Goal: Task Accomplishment & Management: Manage account settings

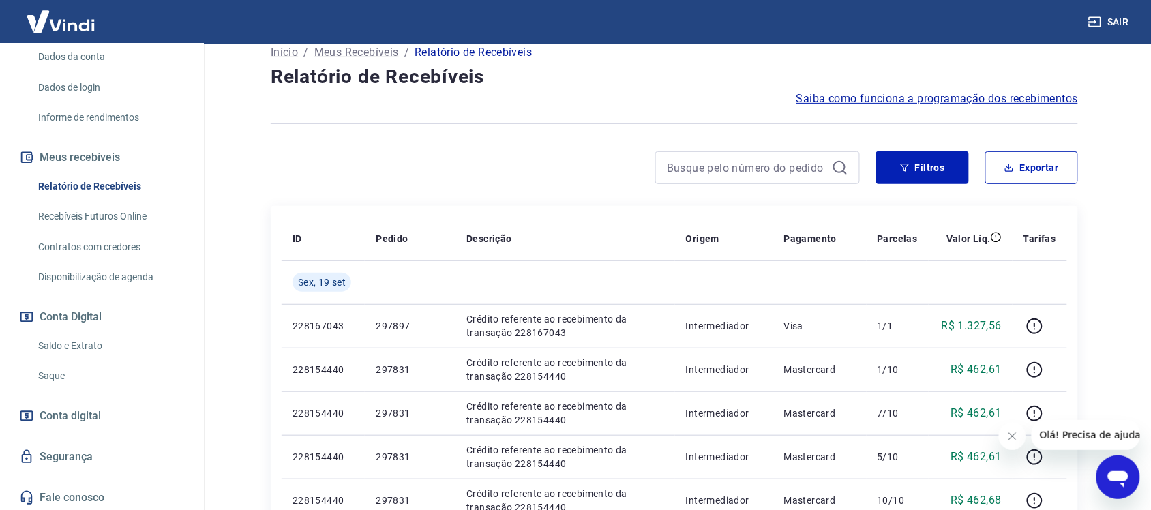
scroll to position [200, 0]
click at [56, 369] on link "Saque" at bounding box center [110, 375] width 155 height 28
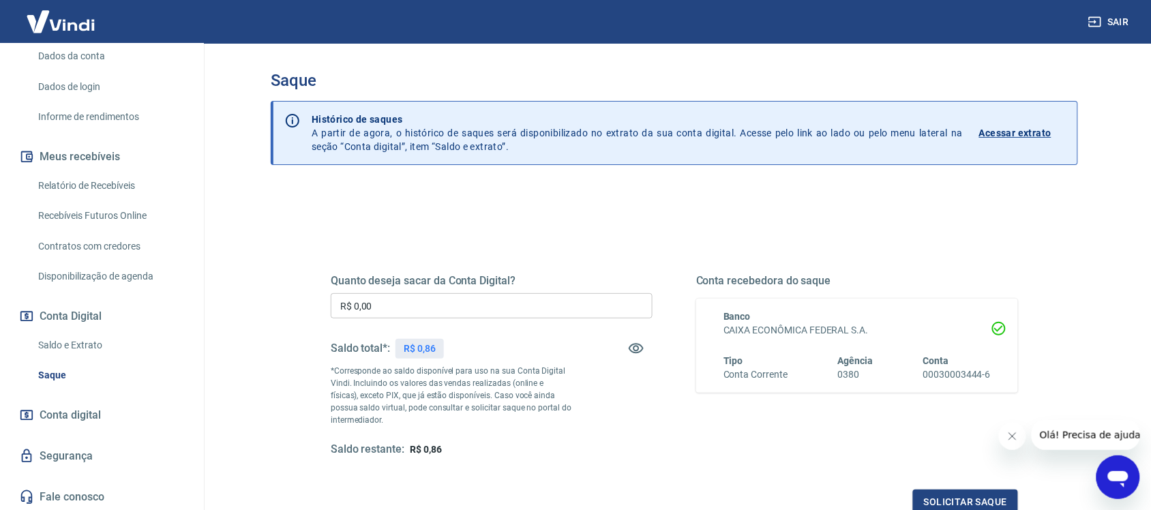
click at [95, 179] on link "Relatório de Recebíveis" at bounding box center [110, 186] width 155 height 28
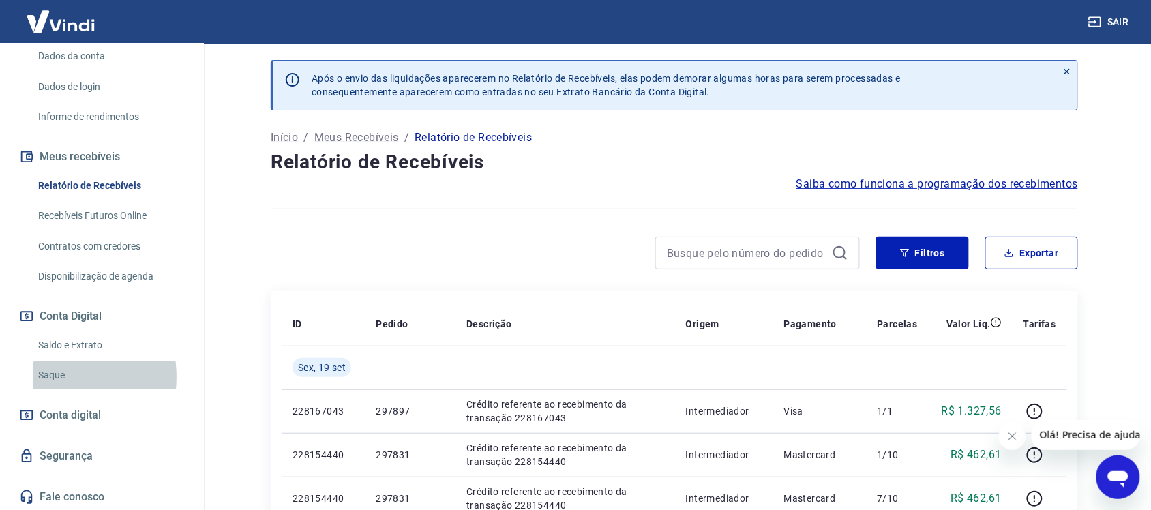
click at [55, 376] on link "Saque" at bounding box center [110, 375] width 155 height 28
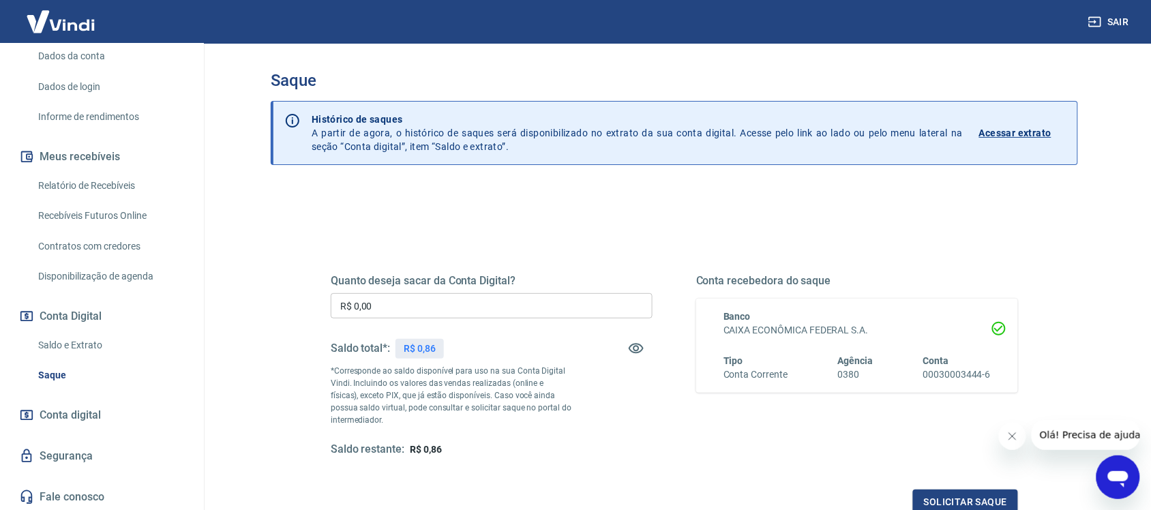
click at [109, 178] on link "Relatório de Recebíveis" at bounding box center [110, 186] width 155 height 28
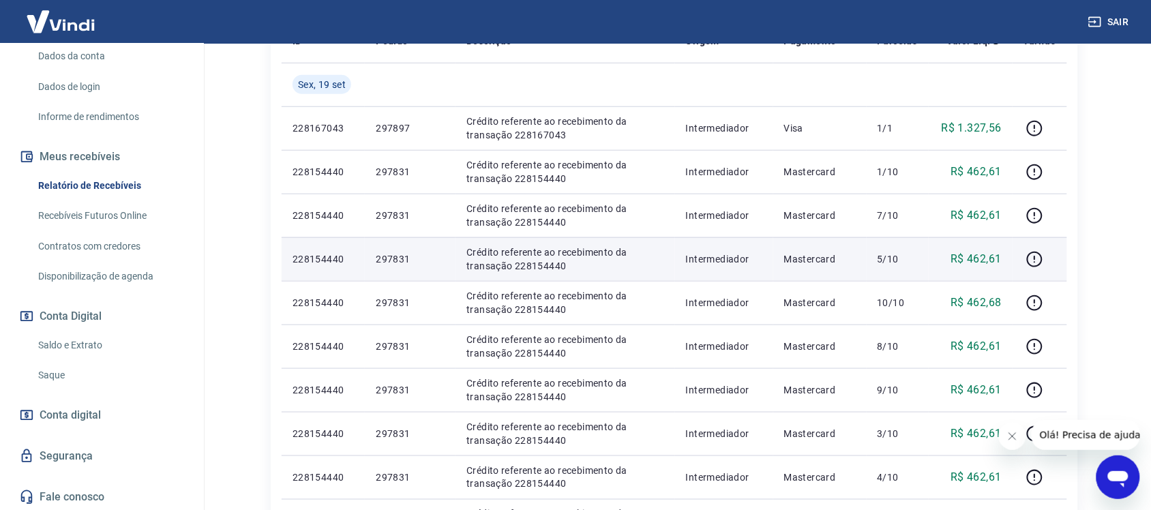
scroll to position [256, 0]
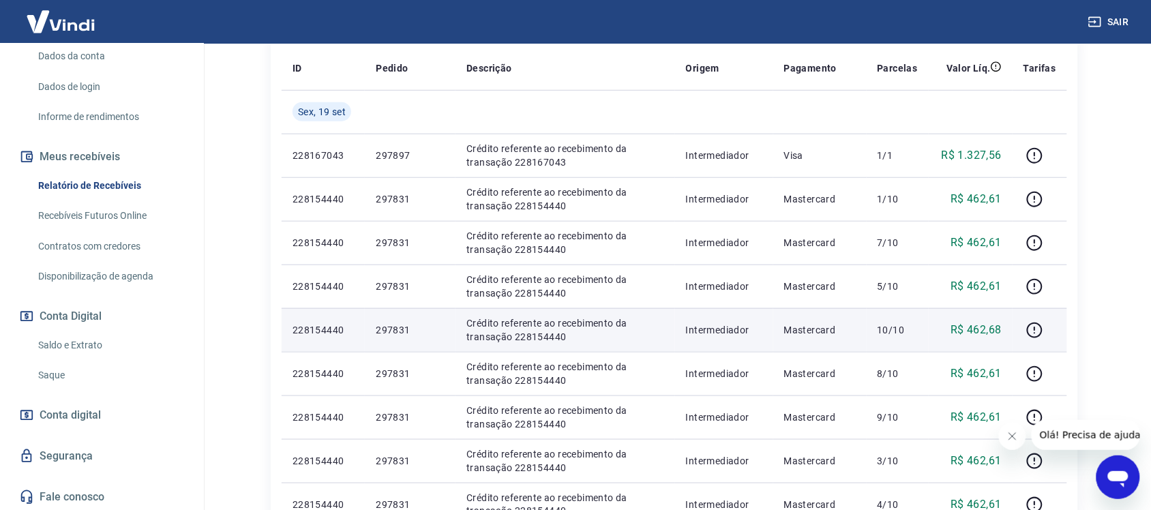
click at [963, 321] on td "R$ 462,68" at bounding box center [971, 330] width 84 height 44
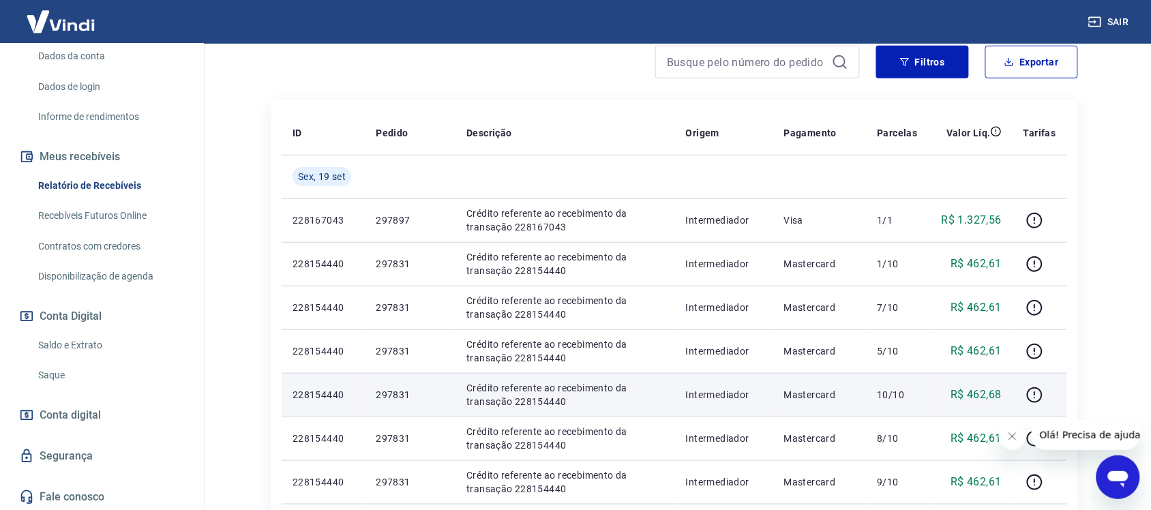
scroll to position [170, 0]
